Goal: Information Seeking & Learning: Check status

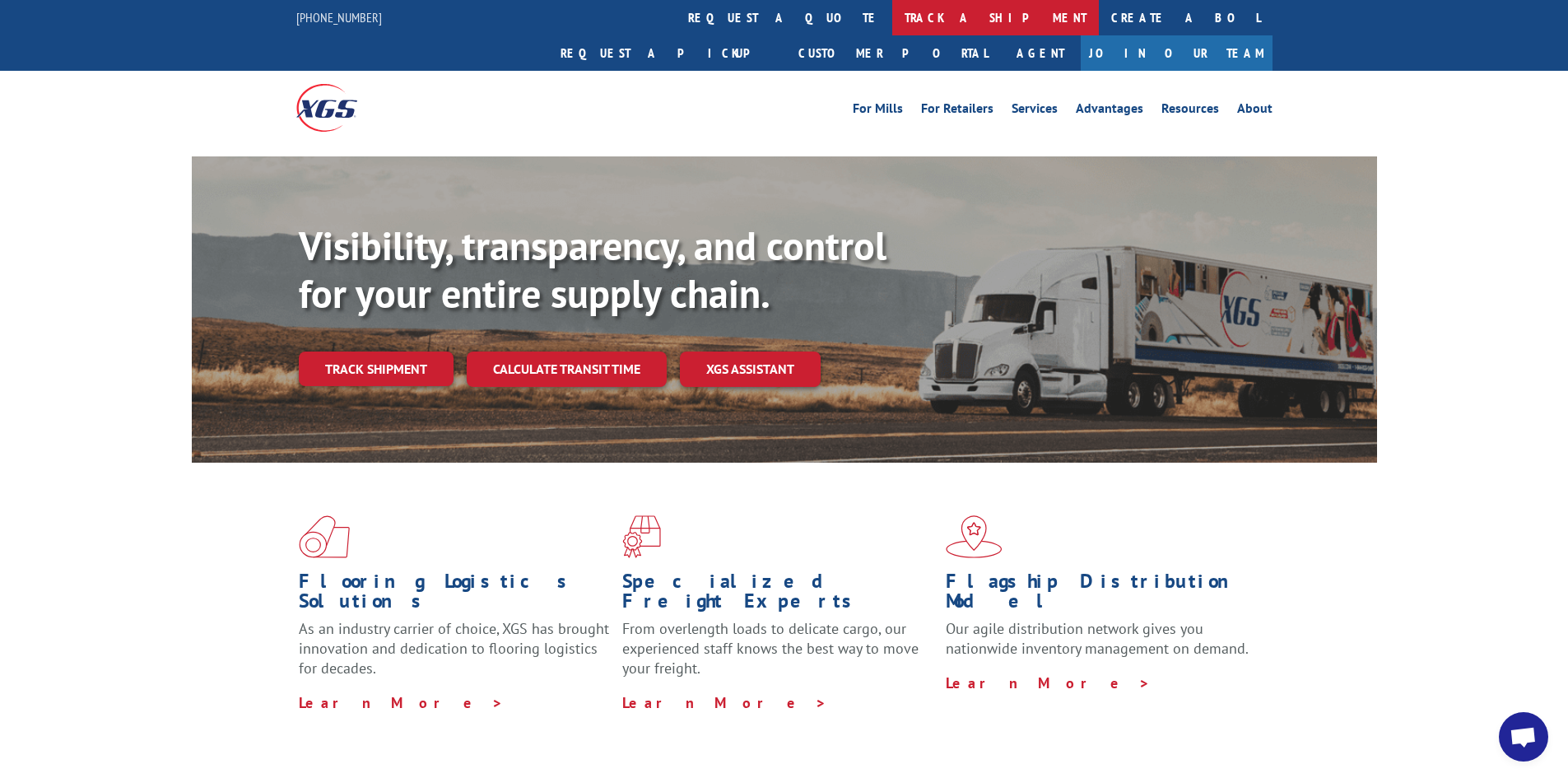
click at [893, 15] on link "track a shipment" at bounding box center [996, 18] width 206 height 35
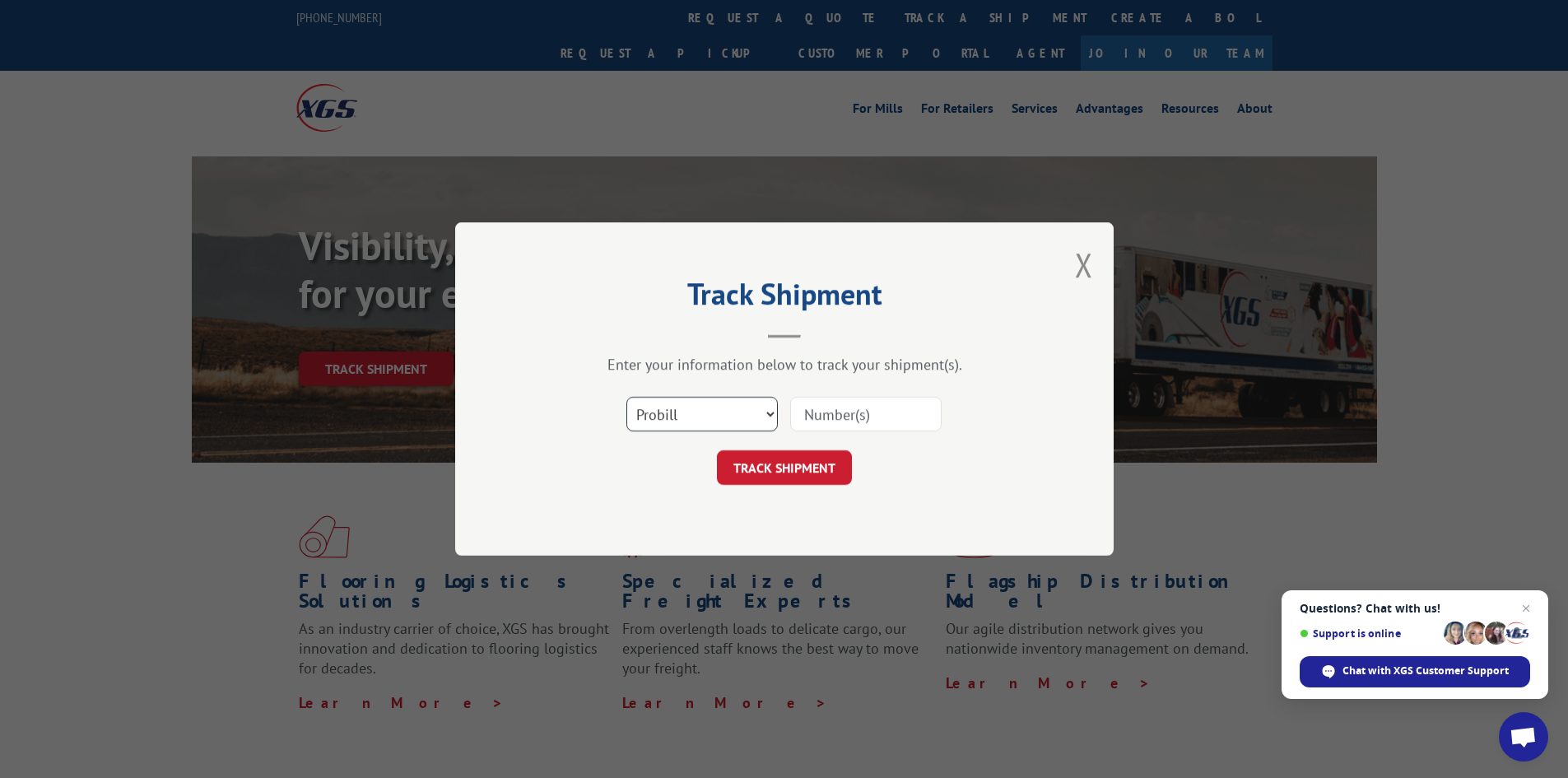
click at [769, 407] on select "Select category... Probill BOL PO" at bounding box center [702, 414] width 151 height 34
select select "bol"
click at [626, 397] on select "Select category... Probill BOL PO" at bounding box center [702, 414] width 151 height 34
click at [842, 416] on input at bounding box center [866, 414] width 151 height 34
paste input "7075710"
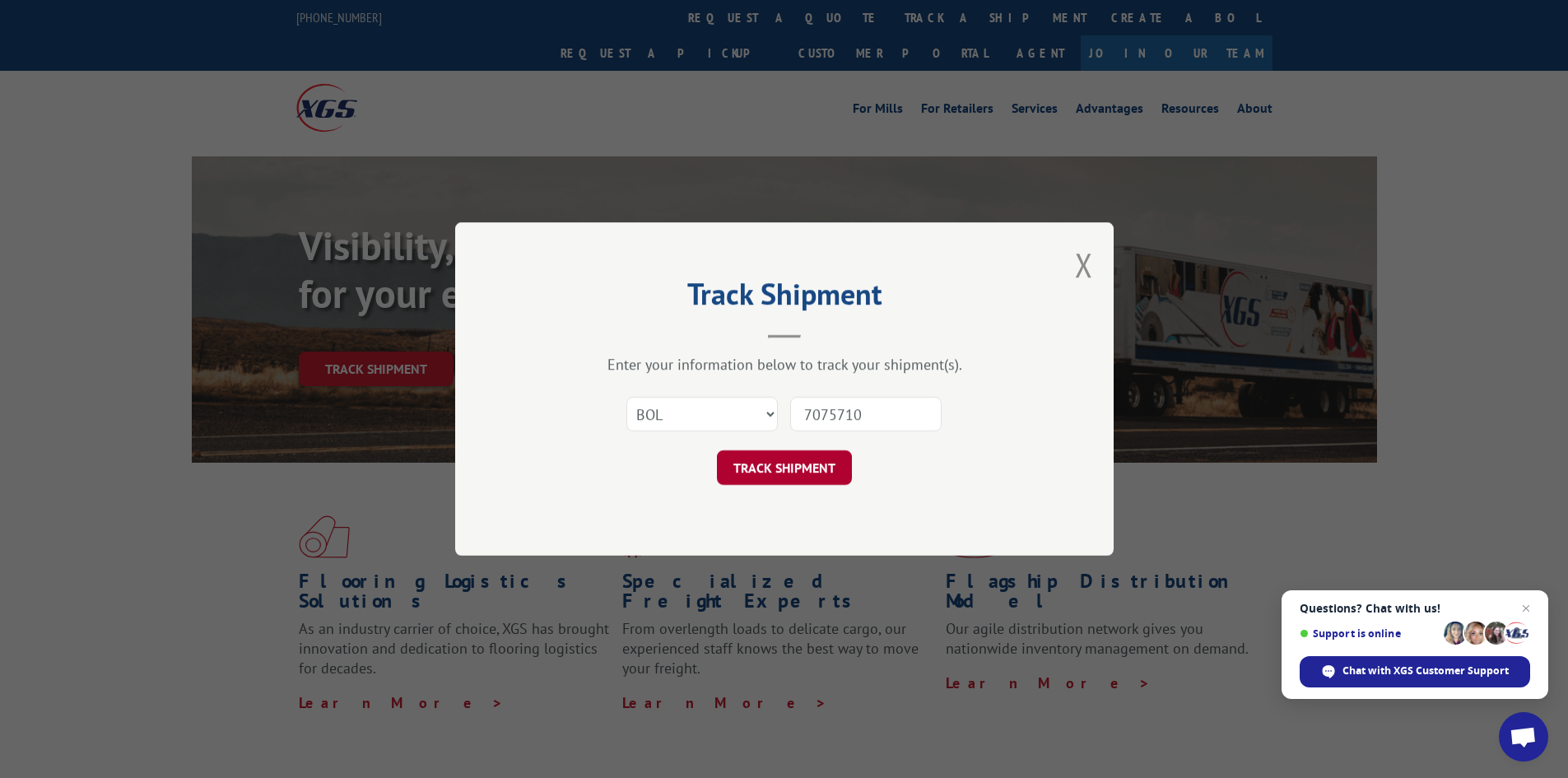
type input "7075710"
click at [797, 466] on button "TRACK SHIPMENT" at bounding box center [784, 467] width 135 height 34
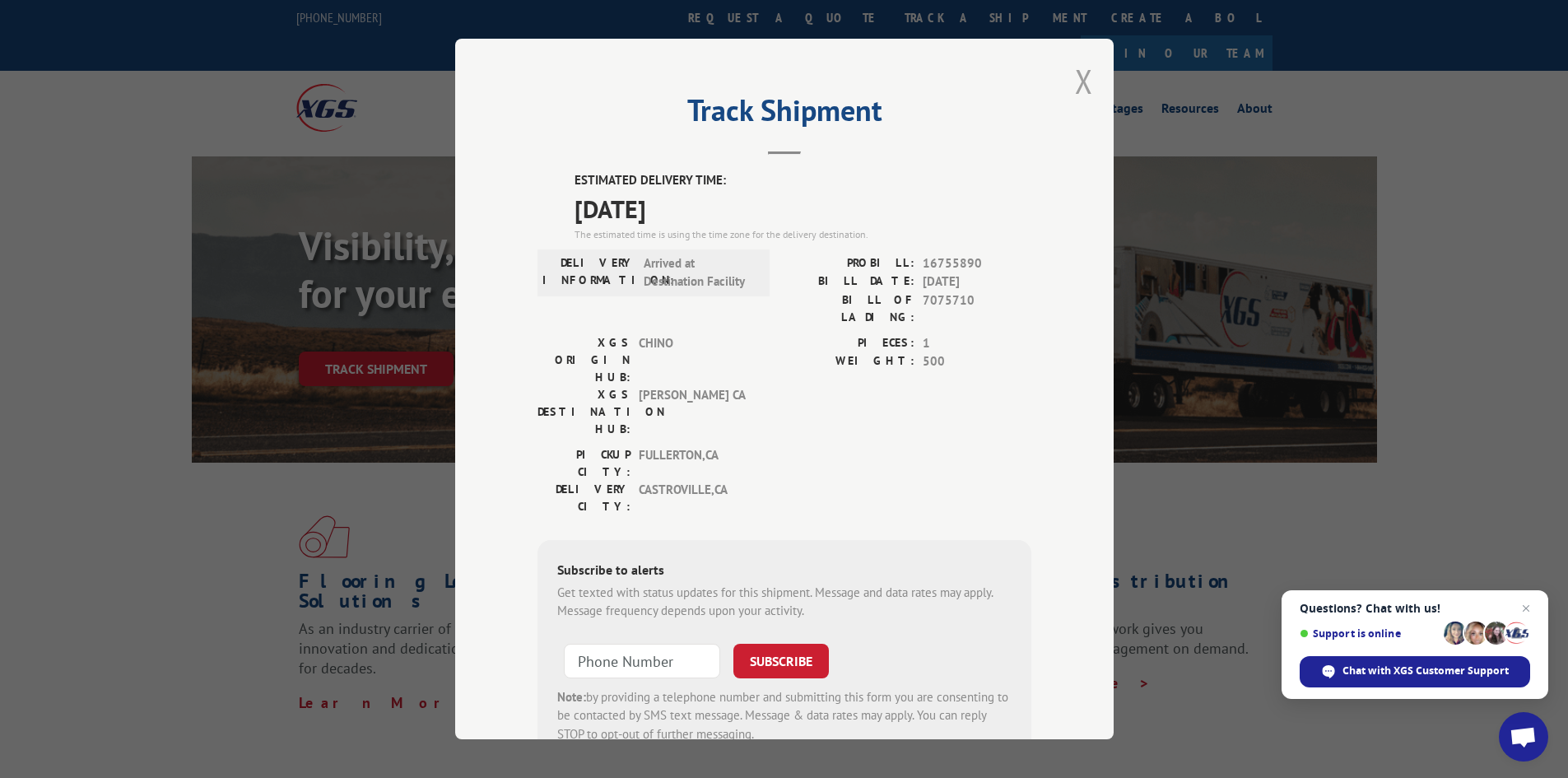
click at [1075, 78] on button "Close modal" at bounding box center [1084, 81] width 18 height 43
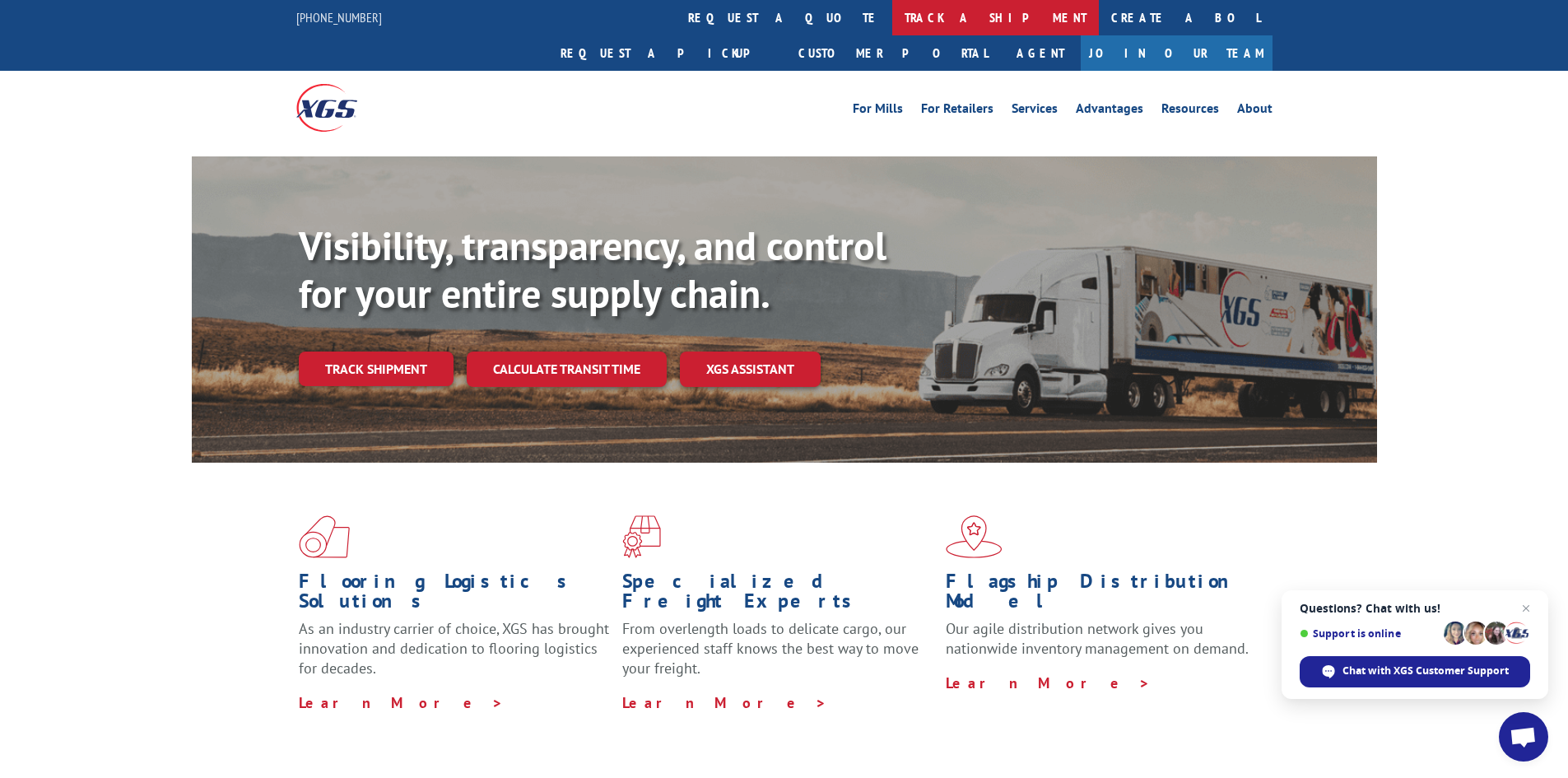
click at [893, 18] on link "track a shipment" at bounding box center [996, 18] width 206 height 35
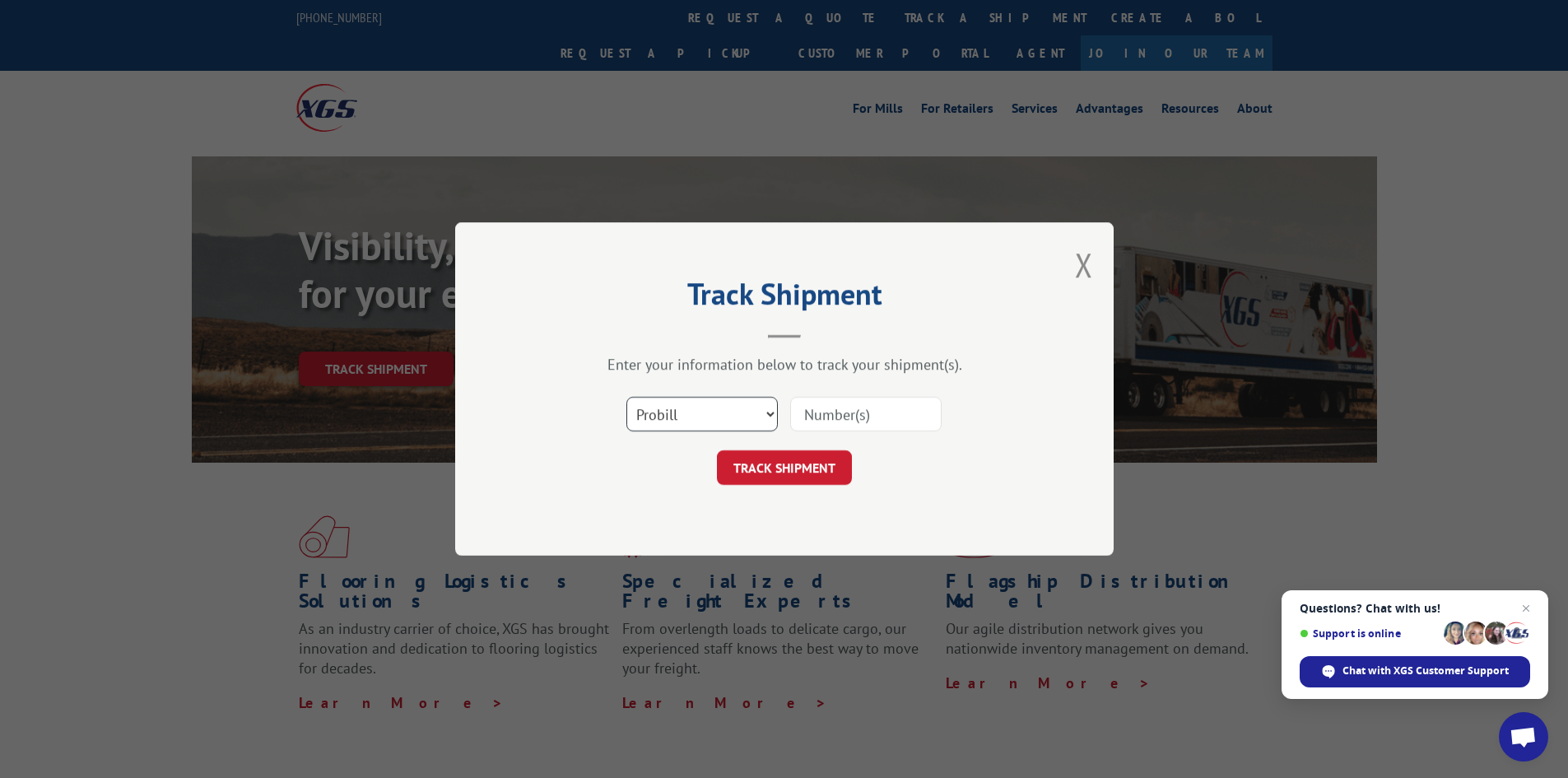
click at [770, 413] on select "Select category... Probill BOL PO" at bounding box center [702, 414] width 151 height 34
select select "bol"
click at [626, 397] on select "Select category... Probill BOL PO" at bounding box center [702, 414] width 151 height 34
click at [823, 399] on input at bounding box center [866, 414] width 151 height 34
paste input "7075710"
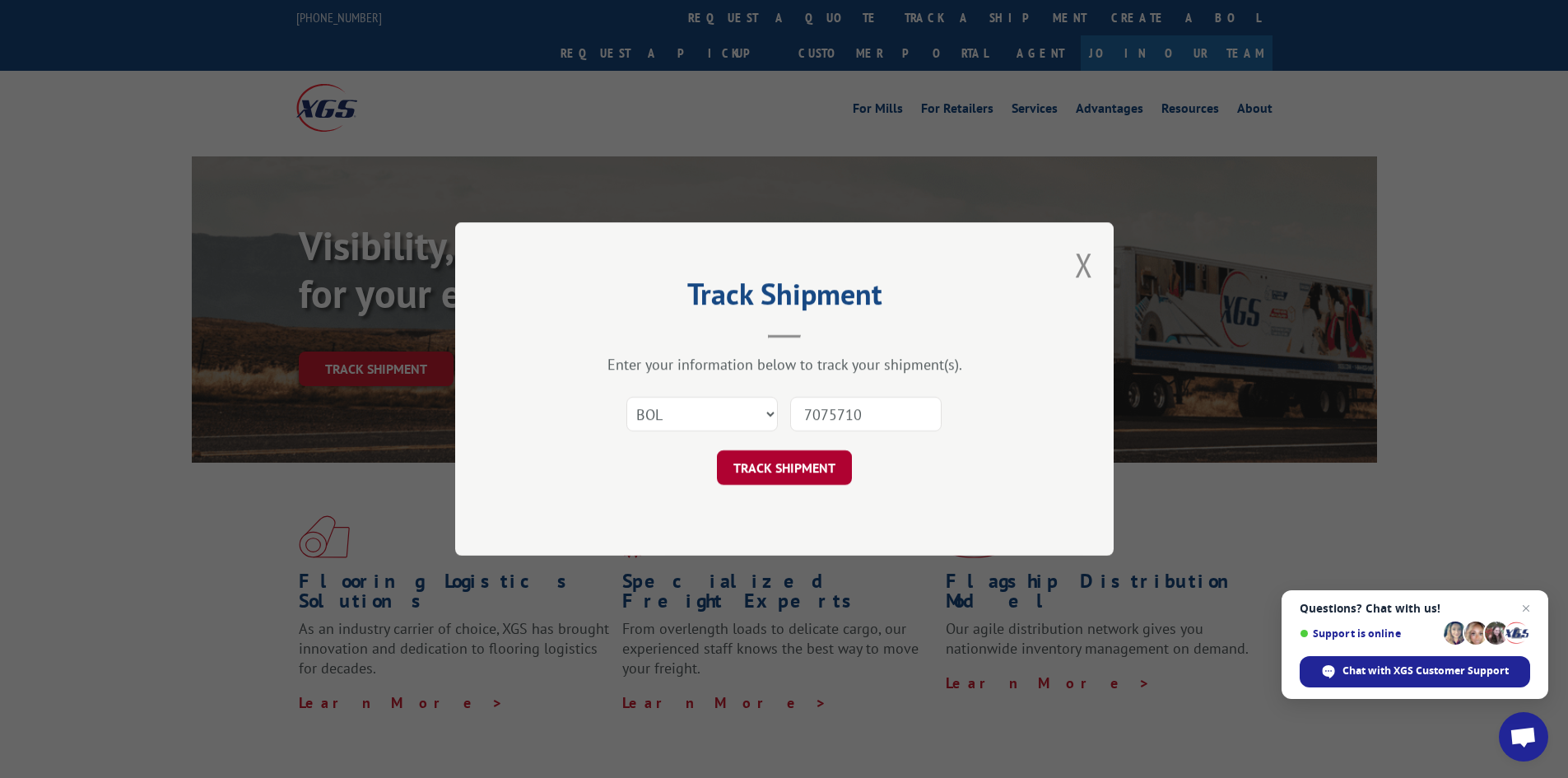
type input "7075710"
click at [817, 470] on button "TRACK SHIPMENT" at bounding box center [784, 467] width 135 height 34
